Goal: Information Seeking & Learning: Learn about a topic

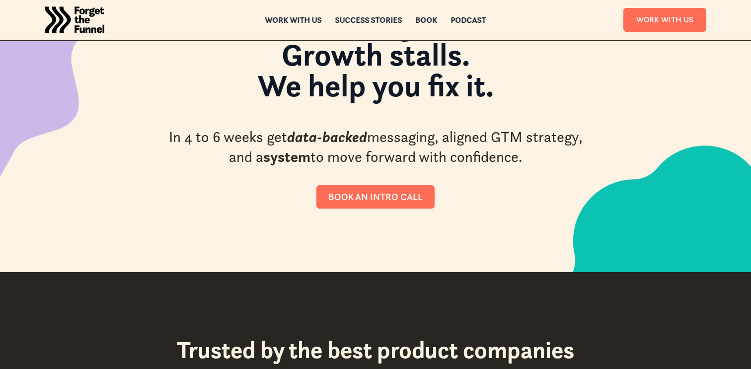
scroll to position [128, 0]
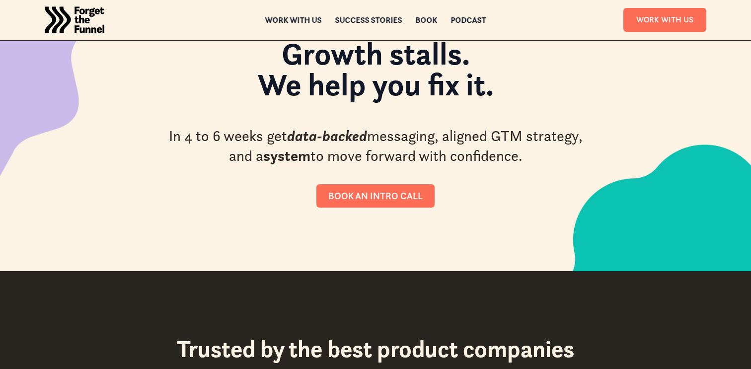
drag, startPoint x: 186, startPoint y: 139, endPoint x: 208, endPoint y: 180, distance: 46.6
click at [208, 180] on div "Messaging misfires. Onboarding leaks. Growth stalls. We help you fix it. In 4 t…" at bounding box center [375, 91] width 422 height 231
drag, startPoint x: 205, startPoint y: 170, endPoint x: 189, endPoint y: 135, distance: 38.5
click at [189, 135] on div "Messaging misfires. Onboarding leaks. Growth stalls. We help you fix it. In 4 t…" at bounding box center [375, 91] width 422 height 231
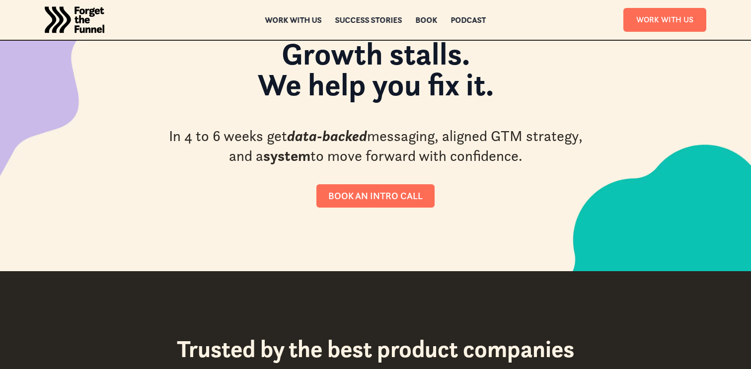
drag, startPoint x: 189, startPoint y: 135, endPoint x: 203, endPoint y: 178, distance: 45.4
click at [202, 178] on div "Messaging misfires. Onboarding leaks. Growth stalls. We help you fix it. In 4 t…" at bounding box center [375, 91] width 422 height 231
click at [203, 178] on div "Messaging misfires. Onboarding leaks. Growth stalls. We help you fix it. In 4 t…" at bounding box center [375, 91] width 422 height 231
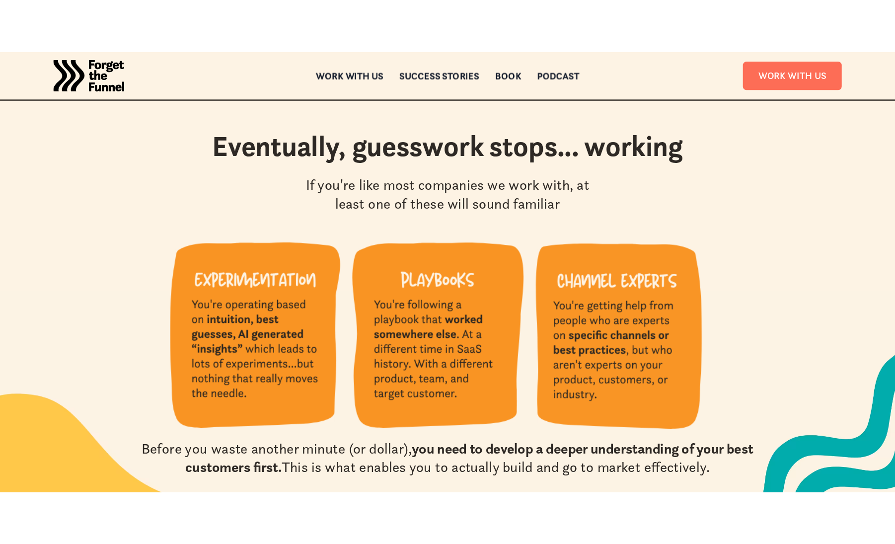
scroll to position [908, 0]
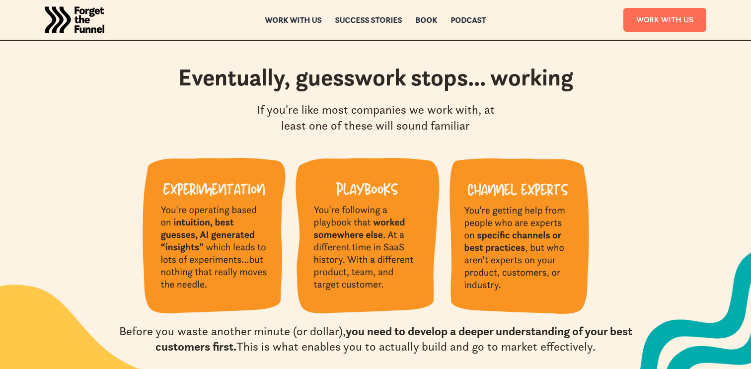
drag, startPoint x: 164, startPoint y: 217, endPoint x: 210, endPoint y: 286, distance: 82.8
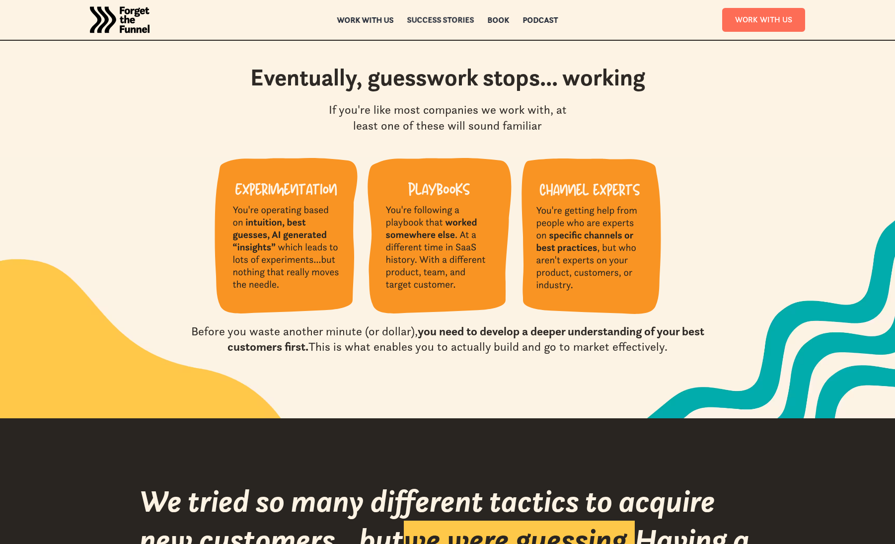
click at [430, 21] on div "Success Stories" at bounding box center [440, 19] width 67 height 7
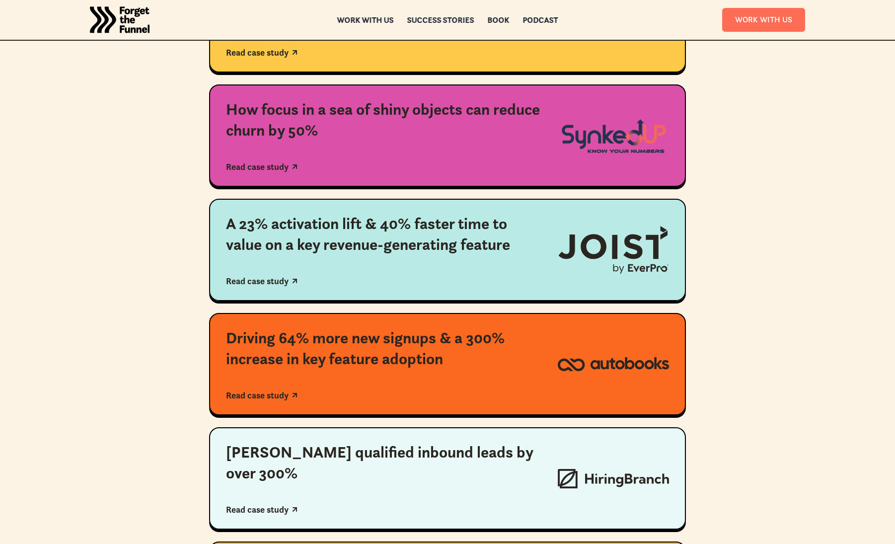
scroll to position [459, 0]
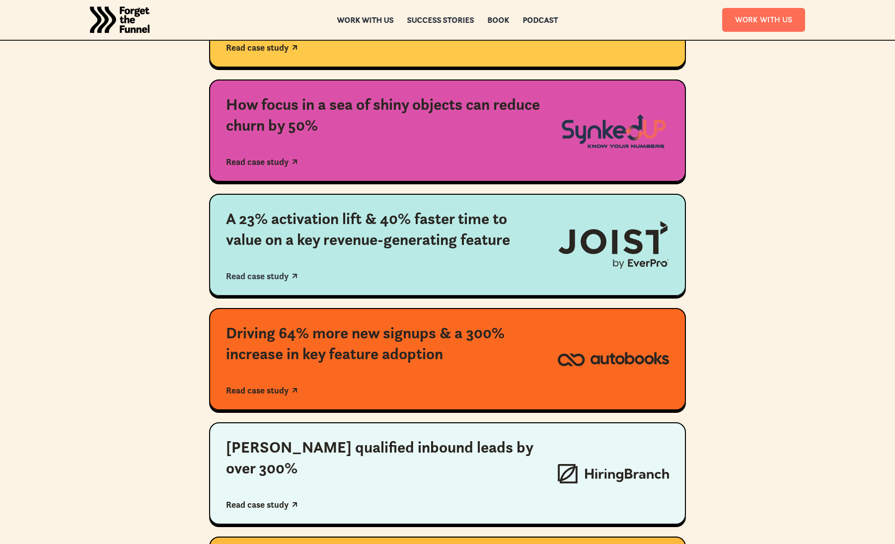
click at [369, 217] on div "A 23% activation lift & 40% faster time to value on a key revenue-generating fe…" at bounding box center [383, 229] width 315 height 41
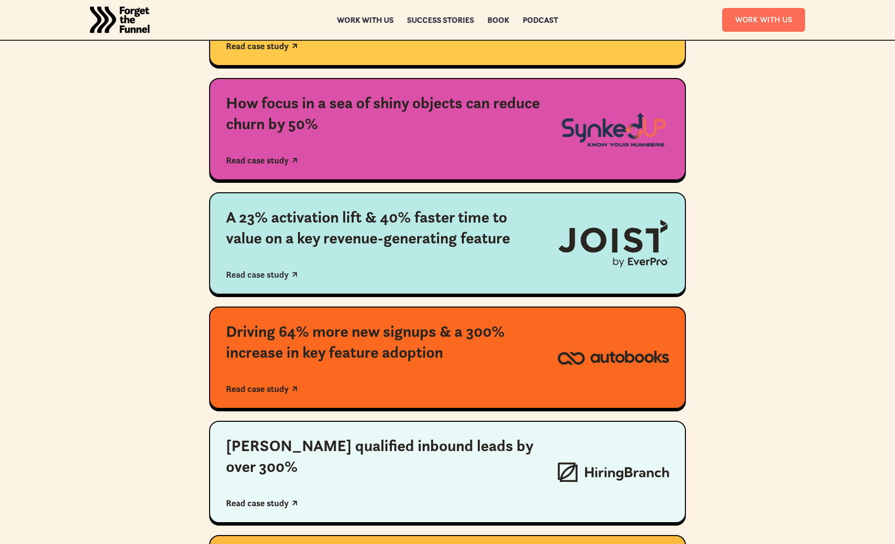
scroll to position [465, 0]
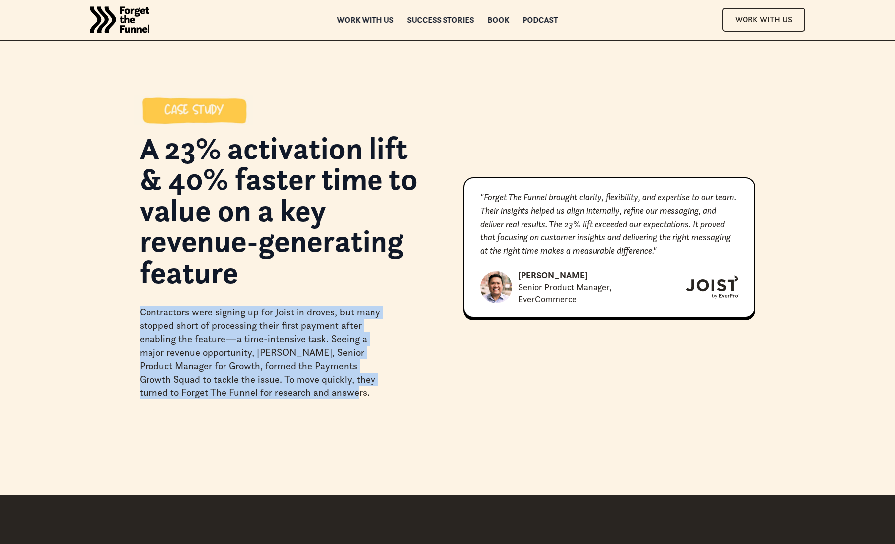
drag, startPoint x: 140, startPoint y: 313, endPoint x: 312, endPoint y: 398, distance: 191.8
click at [311, 398] on div "Contractors were signing up for Joist in droves, but many stopped short of proc…" at bounding box center [263, 352] width 248 height 94
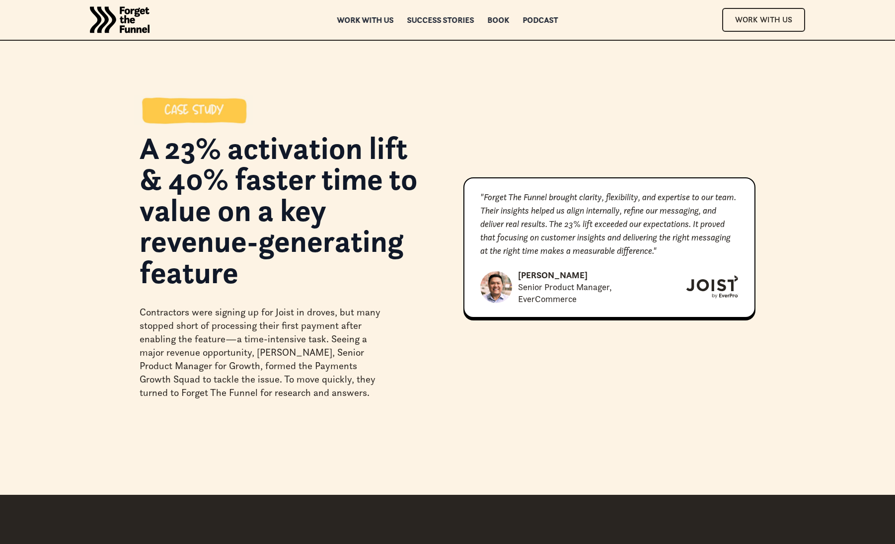
click at [311, 398] on div "Contractors were signing up for Joist in droves, but many stopped short of proc…" at bounding box center [263, 352] width 248 height 94
